Goal: Transaction & Acquisition: Purchase product/service

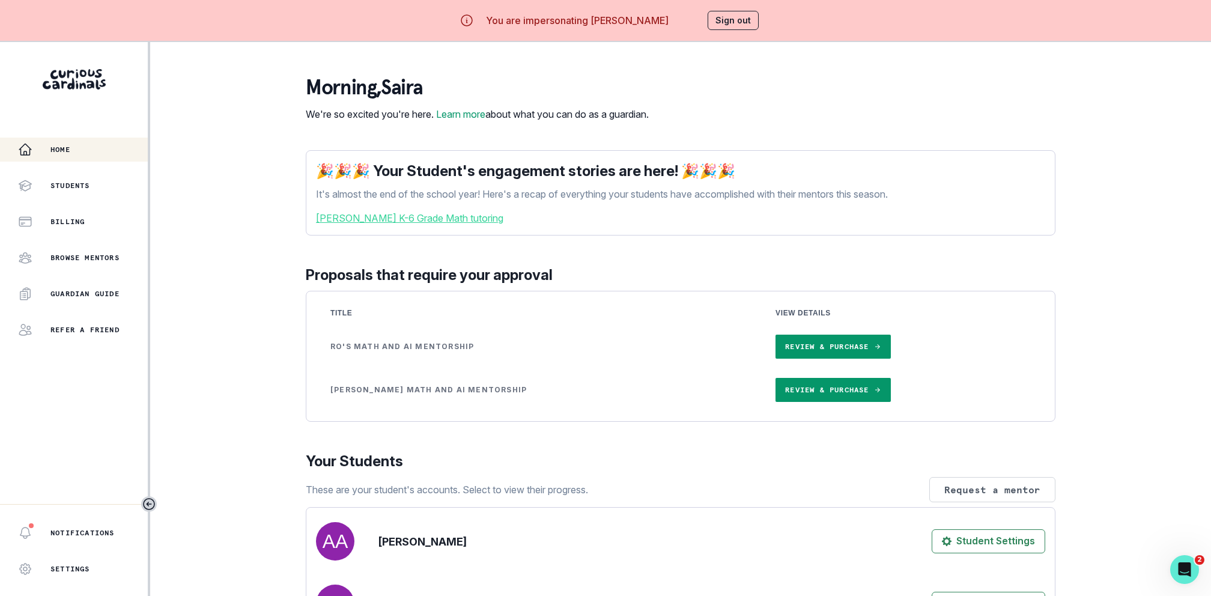
click at [826, 402] on link "Review & Purchase" at bounding box center [833, 390] width 115 height 24
click at [795, 357] on link "Review & Purchase" at bounding box center [833, 347] width 115 height 24
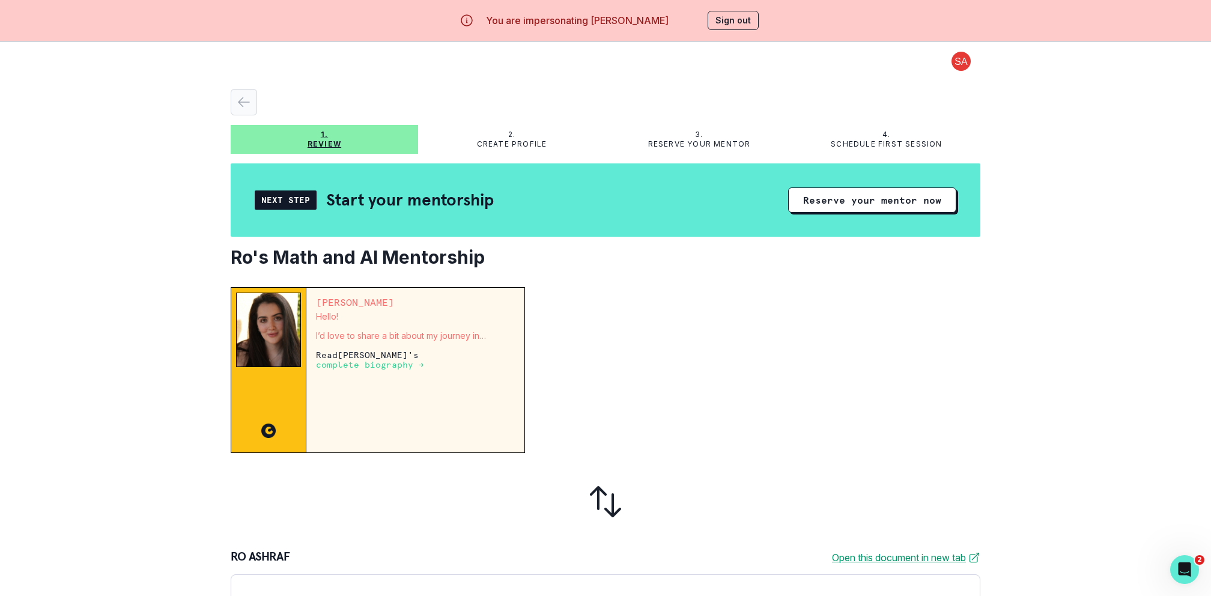
click at [238, 92] on button "button" at bounding box center [244, 102] width 26 height 26
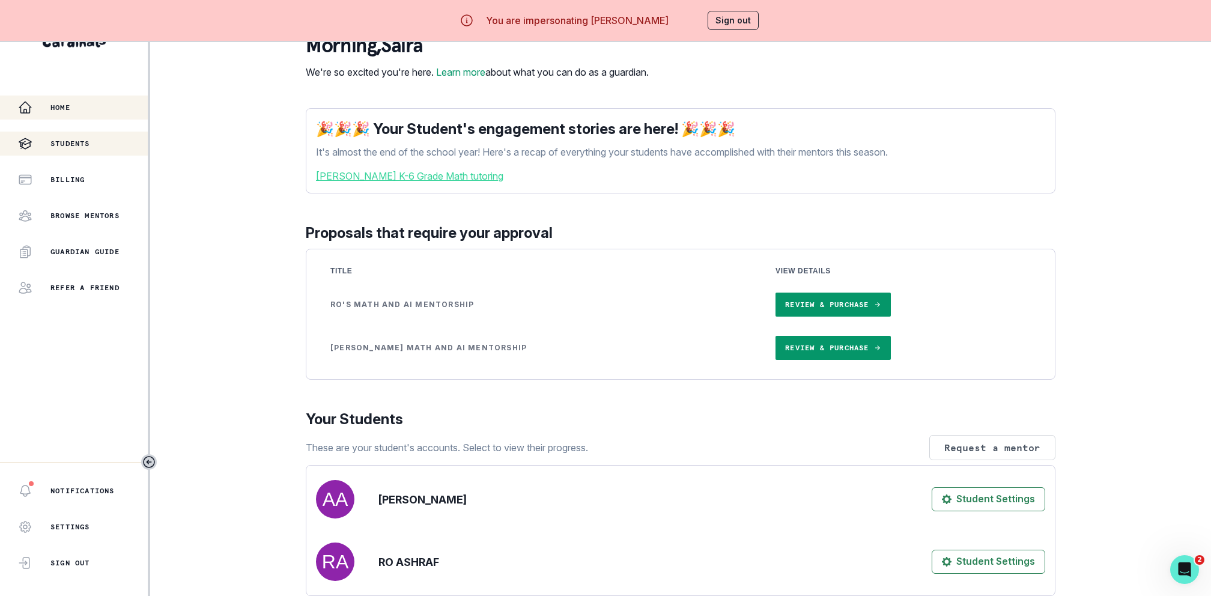
click at [44, 135] on button "Students" at bounding box center [74, 144] width 148 height 24
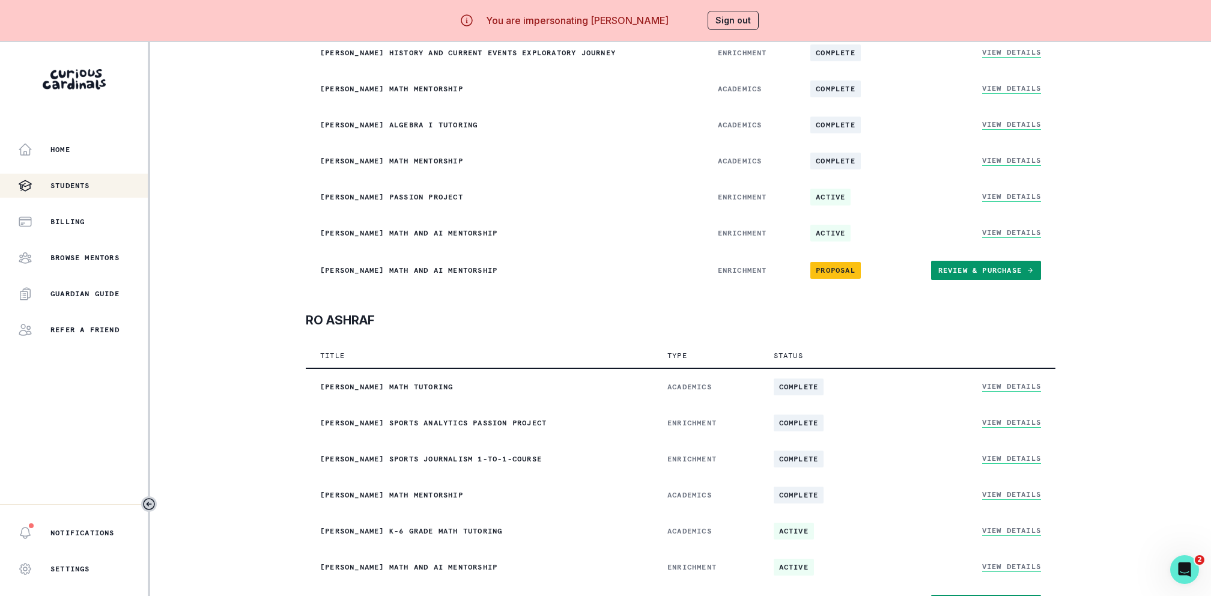
scroll to position [42, 0]
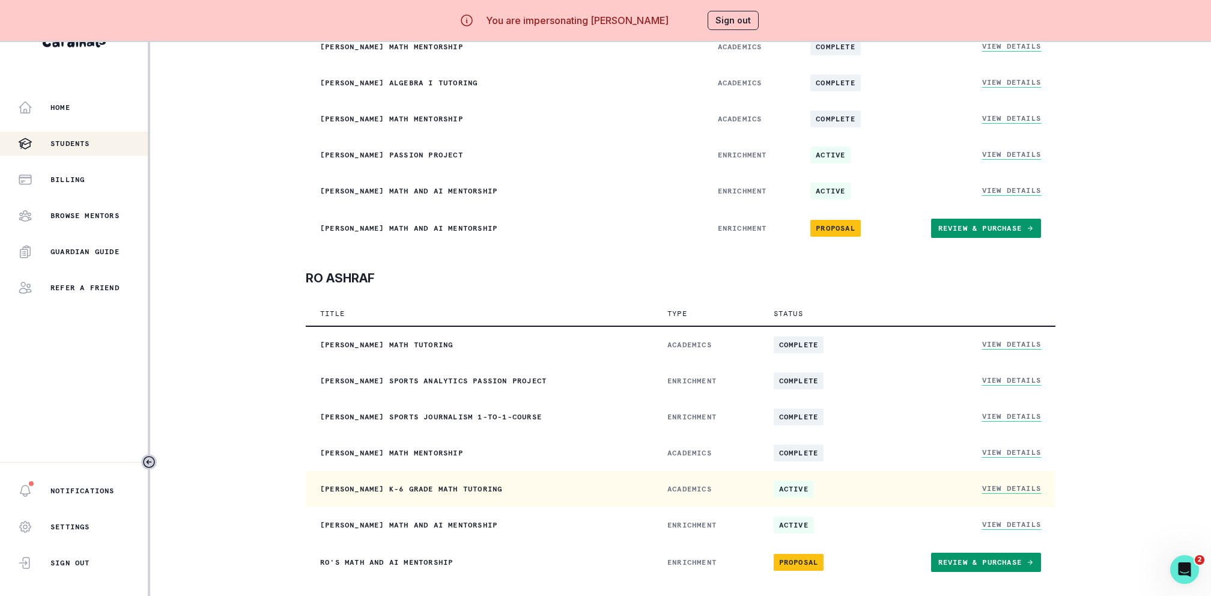
click at [1023, 490] on link "View Details" at bounding box center [1011, 489] width 59 height 10
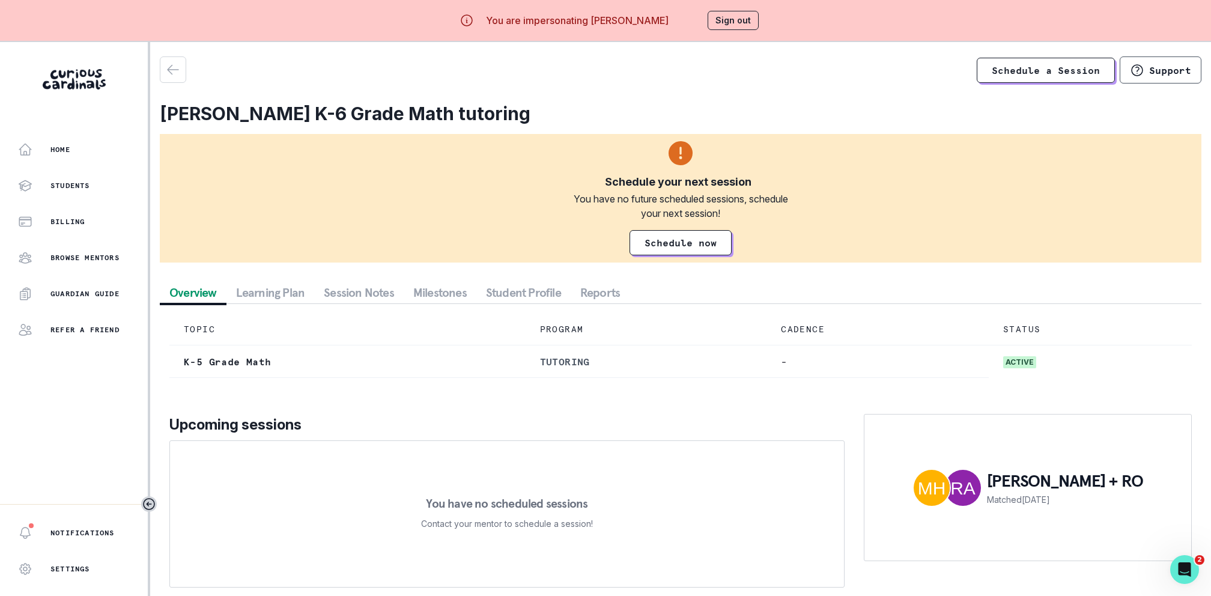
click at [496, 294] on button "Student Profile" at bounding box center [523, 293] width 94 height 22
